Goal: Find contact information: Find contact information

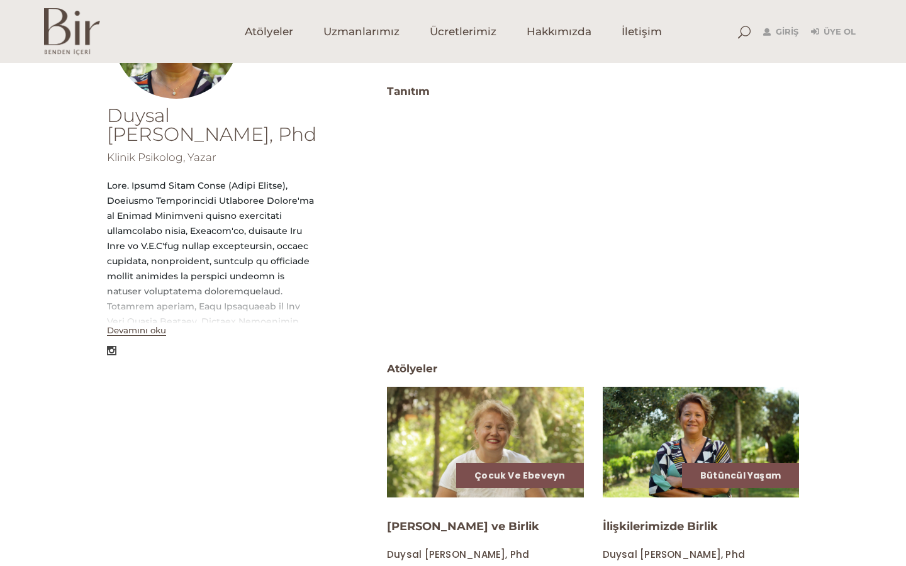
scroll to position [221, 0]
drag, startPoint x: 189, startPoint y: 183, endPoint x: 303, endPoint y: 184, distance: 113.9
click at [303, 184] on div at bounding box center [212, 381] width 211 height 408
click at [347, 203] on div "Duysal [PERSON_NAME], Phd Klinik Psikolog, Yazar Devamını oku" at bounding box center [228, 497] width 242 height 832
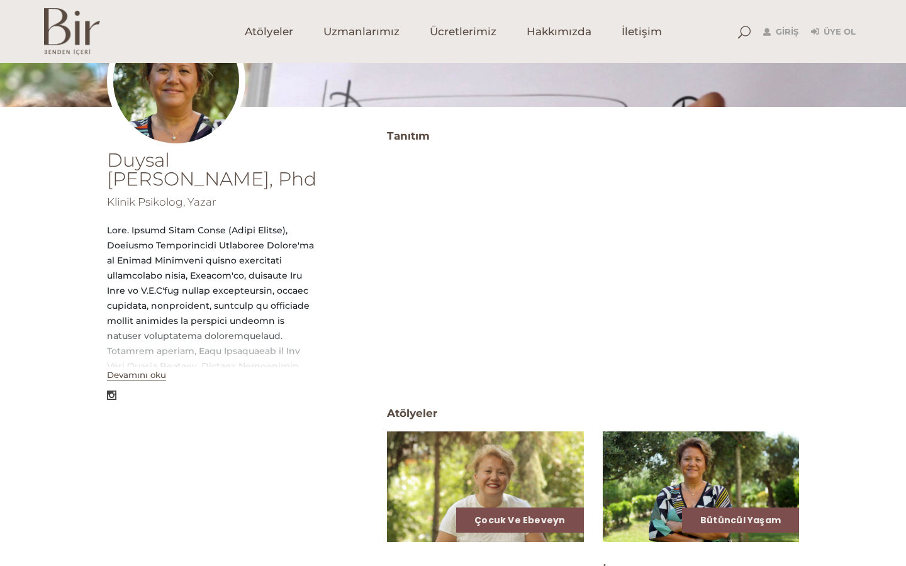
scroll to position [178, 0]
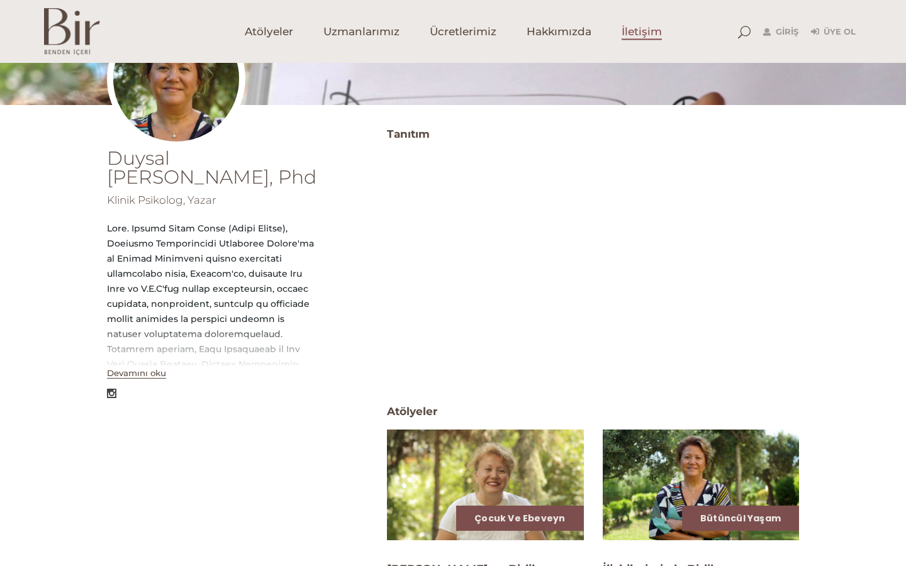
click at [635, 31] on span "İletişim" at bounding box center [642, 32] width 40 height 14
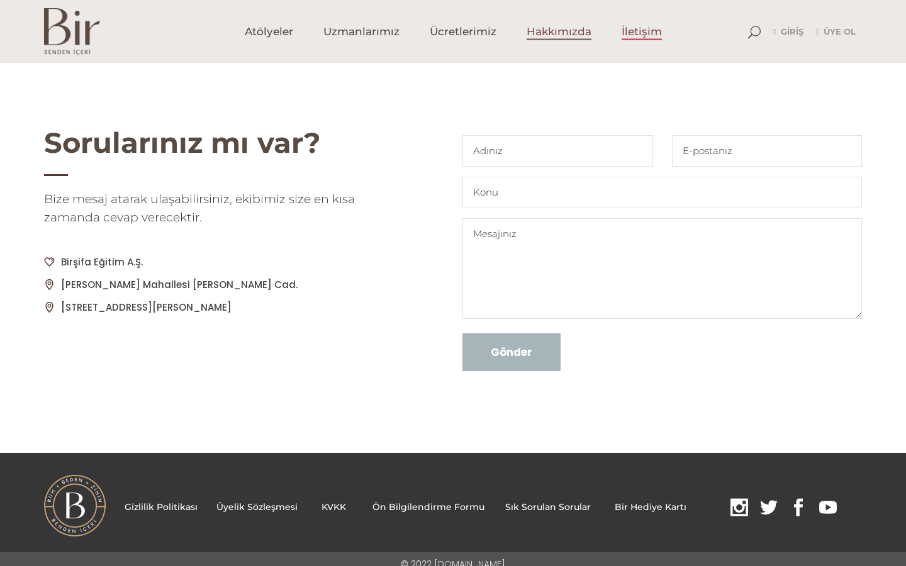
click at [561, 34] on span "Hakkımızda" at bounding box center [559, 32] width 65 height 14
